Goal: Find contact information: Find contact information

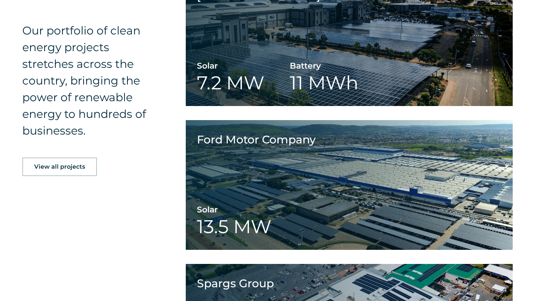
scroll to position [1225, 0]
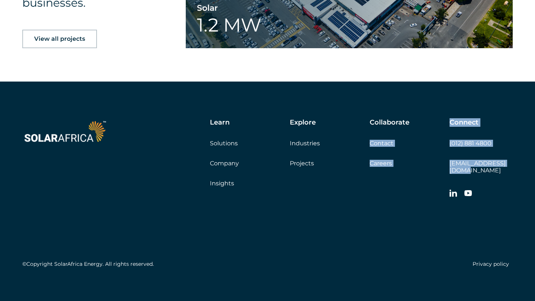
copy div "Contact Careers Get a quote Connect (012) 881 4800 [EMAIL_ADDRESS][DOMAIN_NAME]"
drag, startPoint x: 512, startPoint y: 162, endPoint x: 447, endPoint y: 166, distance: 64.7
click at [447, 166] on div "Learn Solutions Company Insights Explore Industries Projects Collaborate Contac…" at bounding box center [323, 160] width 377 height 83
click at [522, 163] on div "Learn Solutions Company Insights Explore Industries Projects Collaborate Contac…" at bounding box center [267, 195] width 535 height 227
drag, startPoint x: 521, startPoint y: 163, endPoint x: 450, endPoint y: 164, distance: 71.3
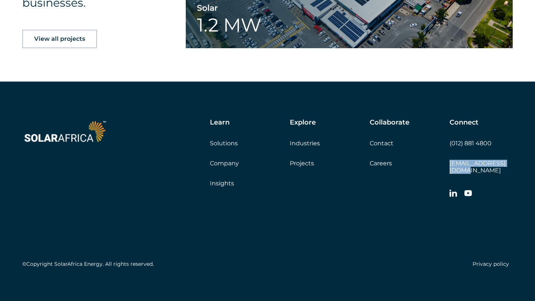
click at [450, 164] on div "Learn Solutions Company Insights Explore Industries Projects Collaborate Contac…" at bounding box center [267, 195] width 535 height 227
copy link "[EMAIL_ADDRESS][DOMAIN_NAME]"
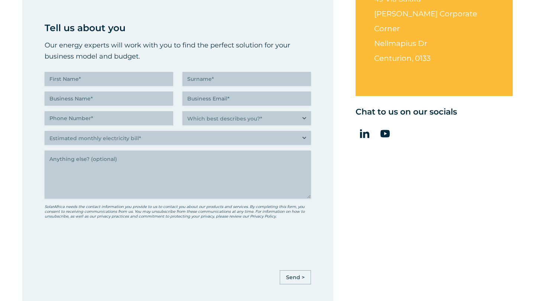
scroll to position [390, 0]
